Goal: Navigation & Orientation: Find specific page/section

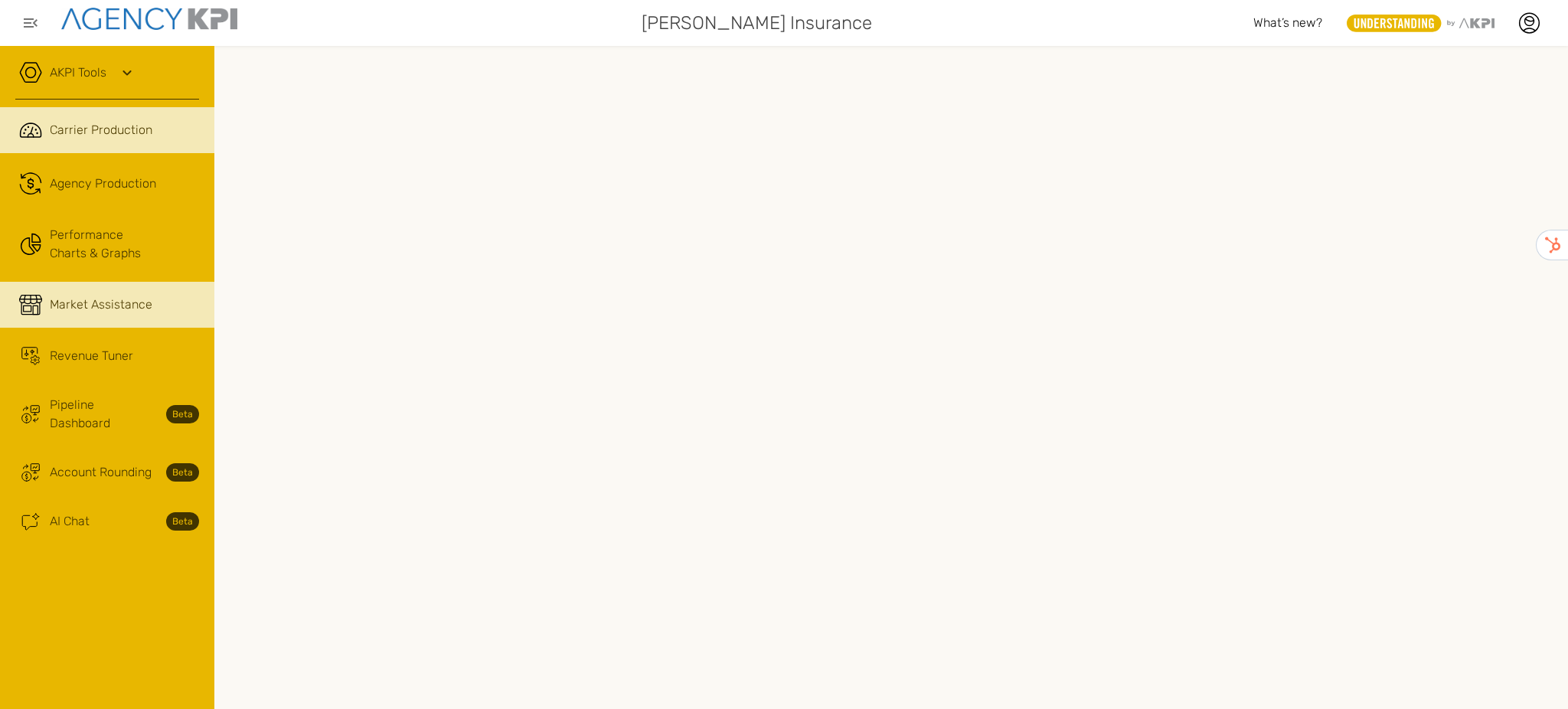
click at [92, 308] on span "Market Assistance" at bounding box center [101, 305] width 103 height 18
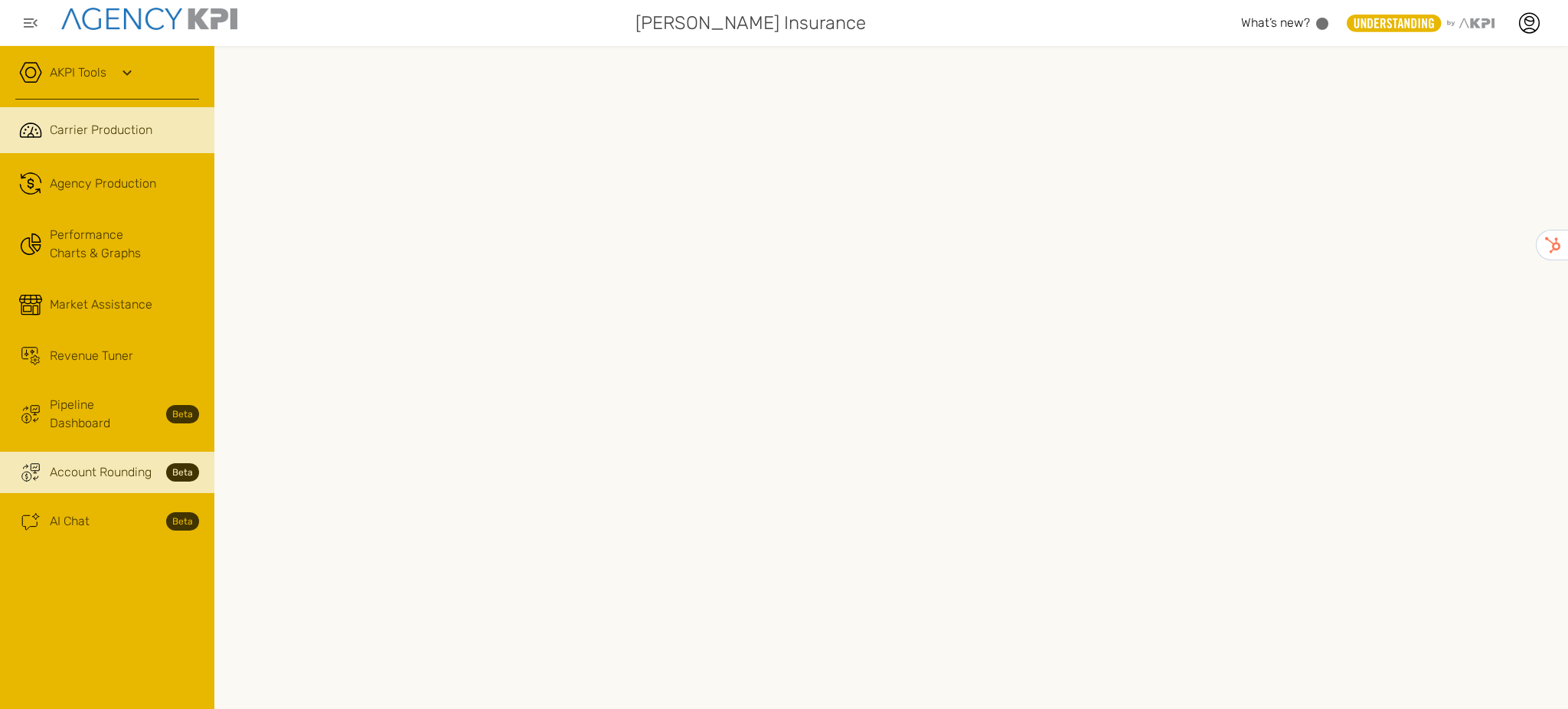
click at [92, 463] on span "Account Rounding" at bounding box center [101, 472] width 102 height 18
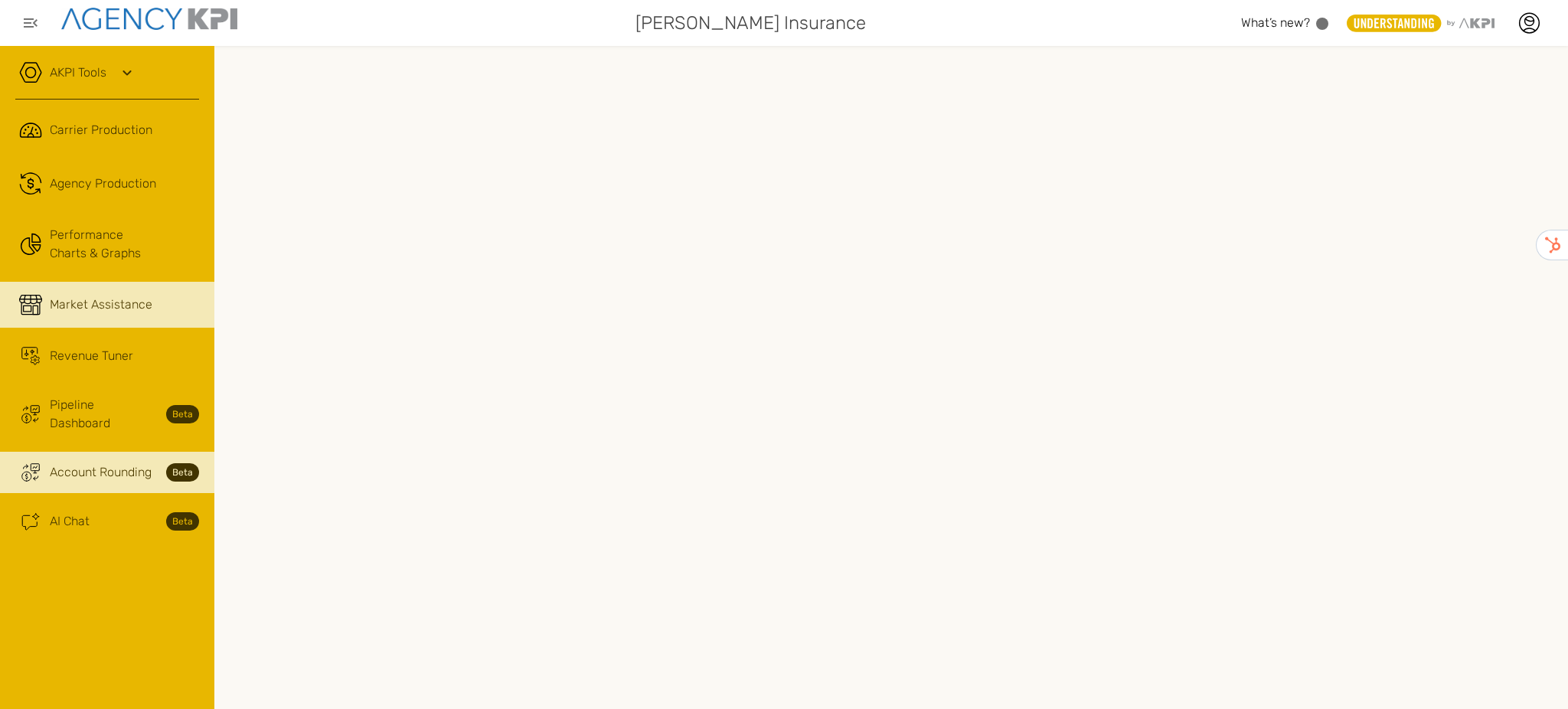
click at [91, 300] on span "Market Assistance" at bounding box center [101, 305] width 103 height 18
click at [86, 463] on span "Account Rounding" at bounding box center [101, 472] width 102 height 18
